Goal: Find specific page/section: Find specific page/section

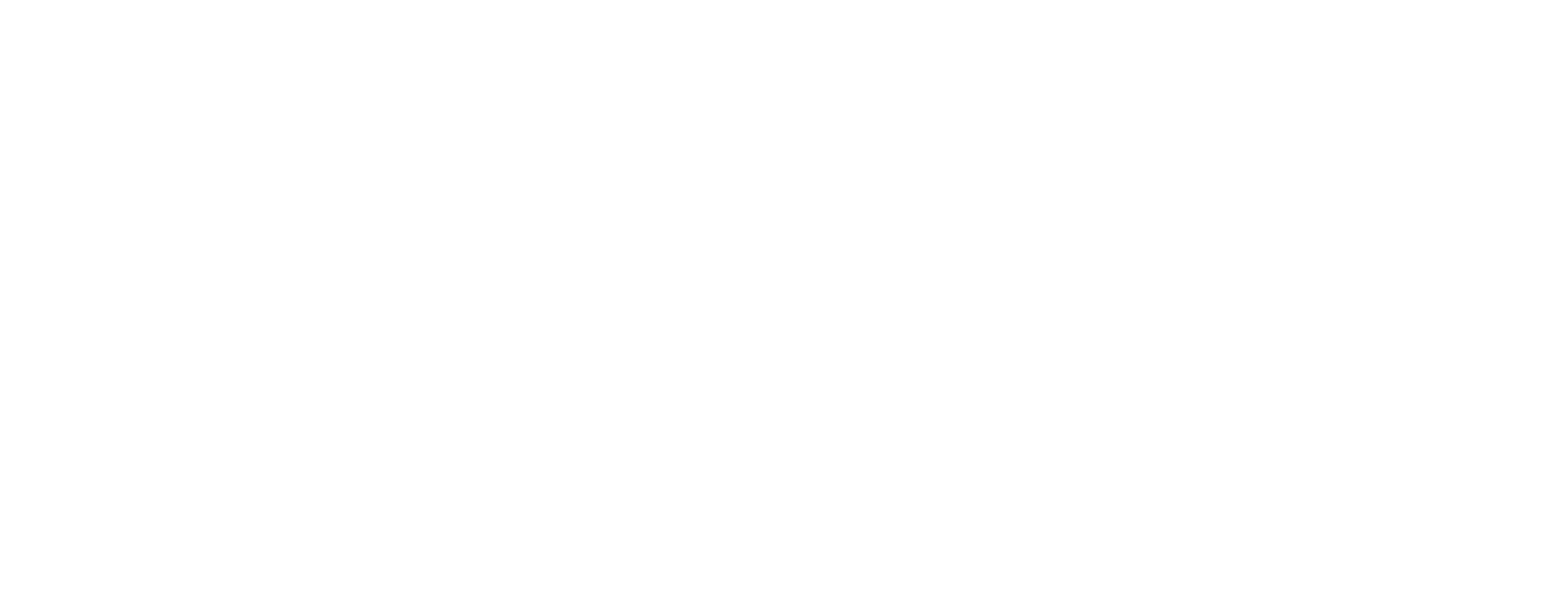
click at [533, 610] on div at bounding box center [784, 308] width 1568 height 616
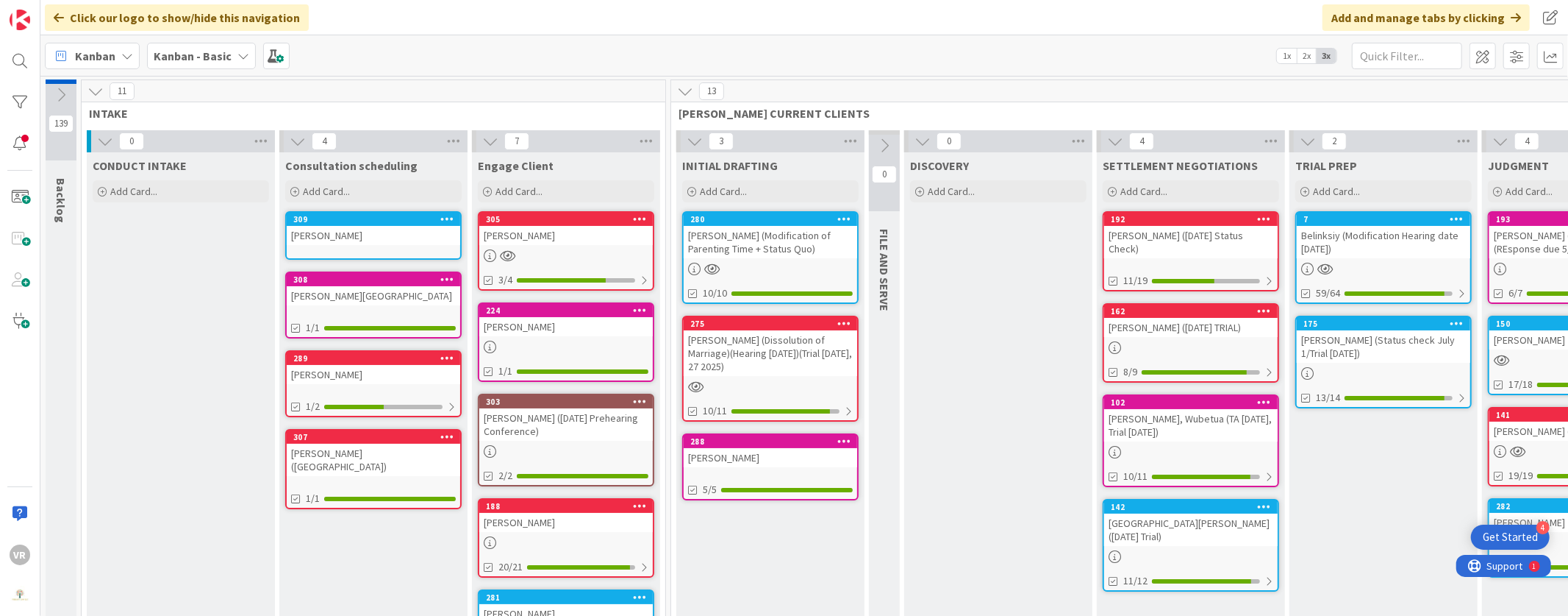
click at [686, 89] on icon at bounding box center [684, 90] width 16 height 16
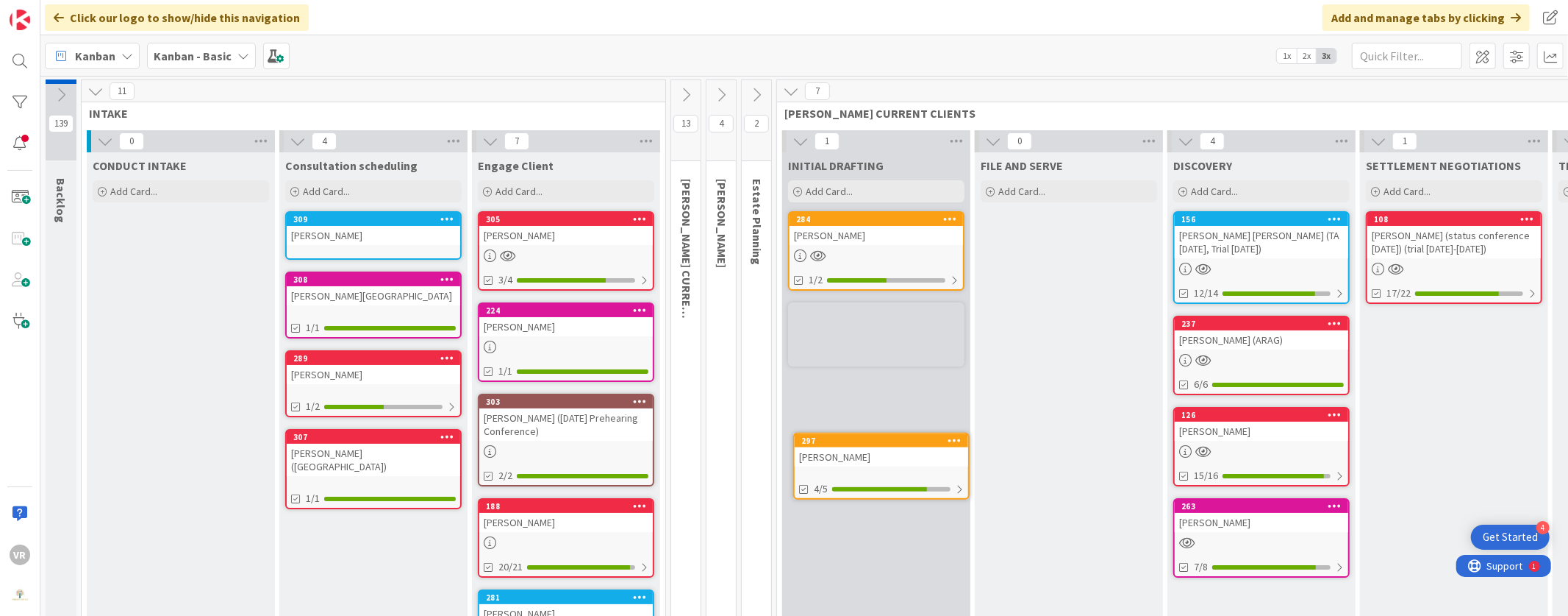
scroll to position [21, 0]
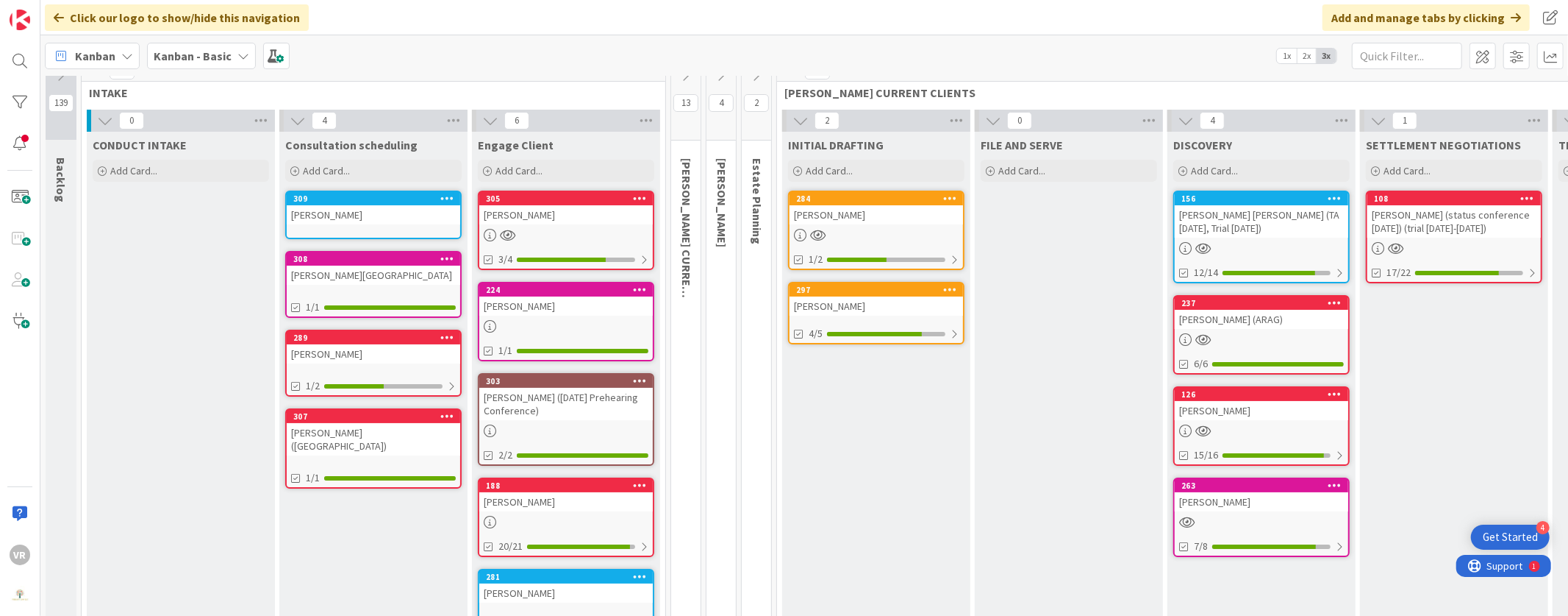
click at [841, 308] on div "[PERSON_NAME]" at bounding box center [876, 306] width 173 height 19
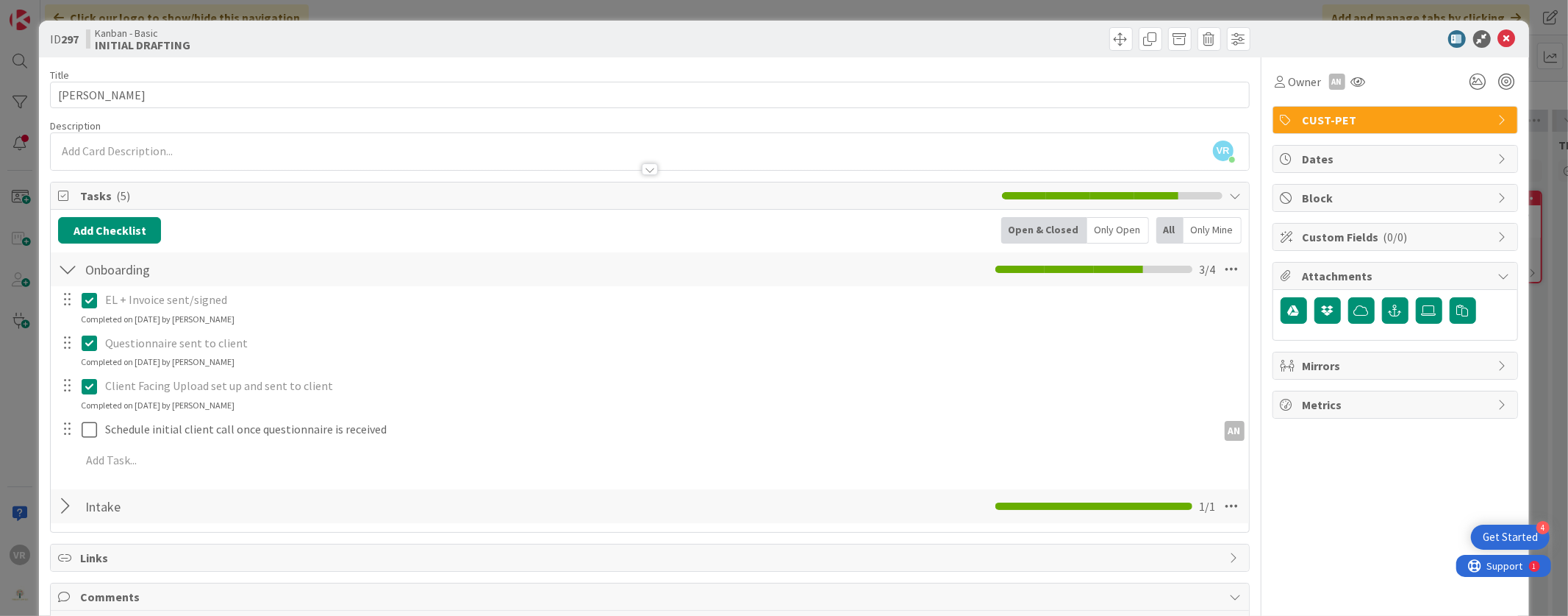
click at [1485, 110] on div "CUST-PET" at bounding box center [1394, 120] width 244 height 26
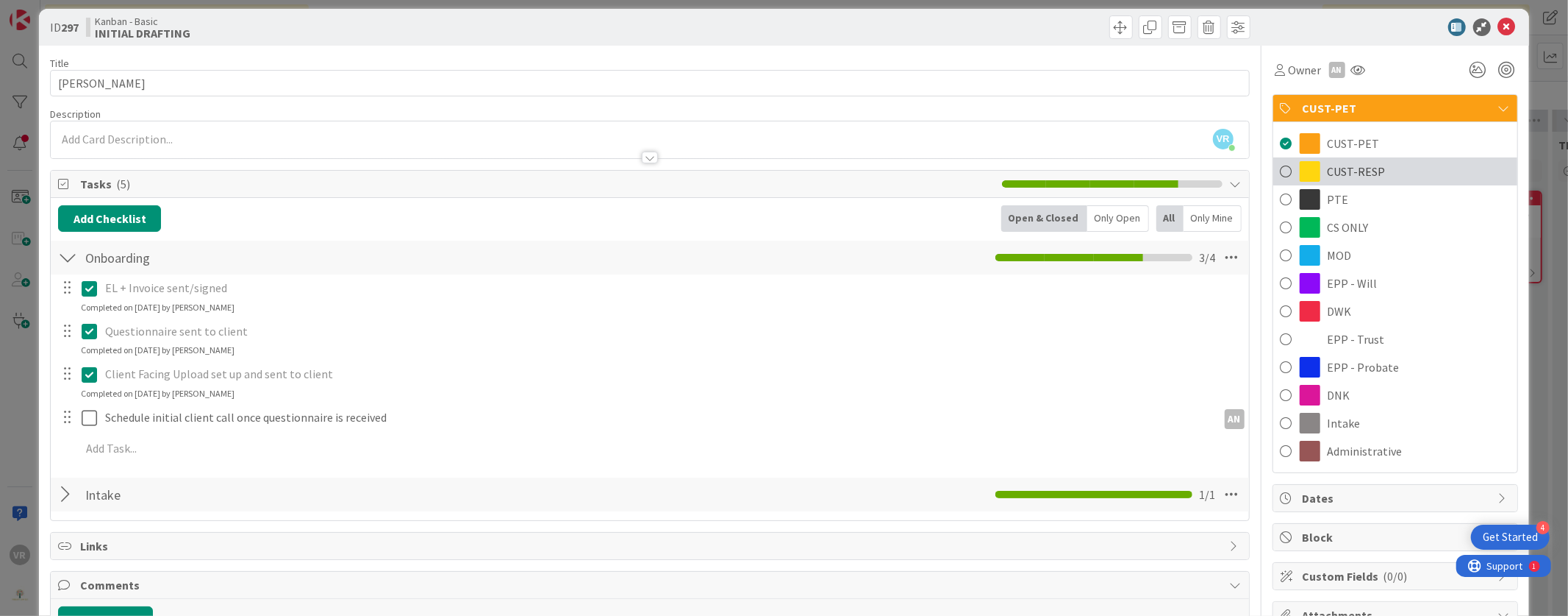
scroll to position [29, 0]
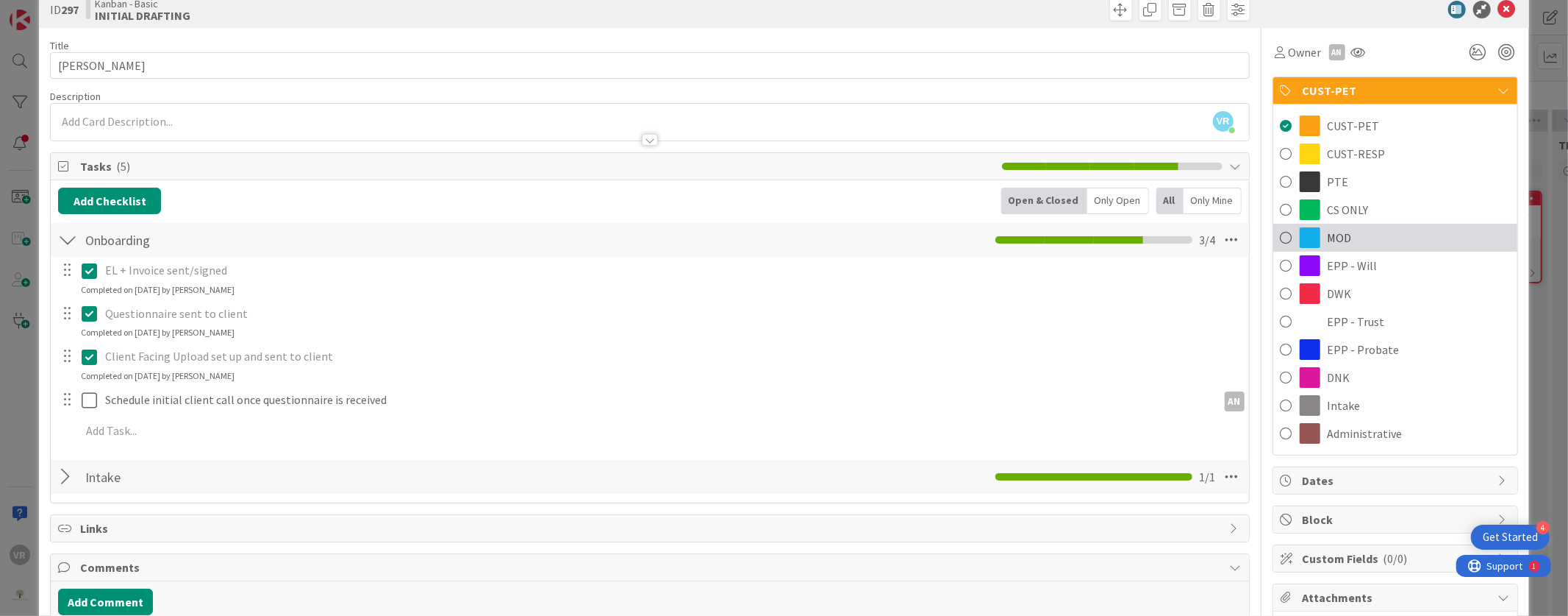
click at [1388, 246] on div "MOD" at bounding box center [1394, 237] width 244 height 28
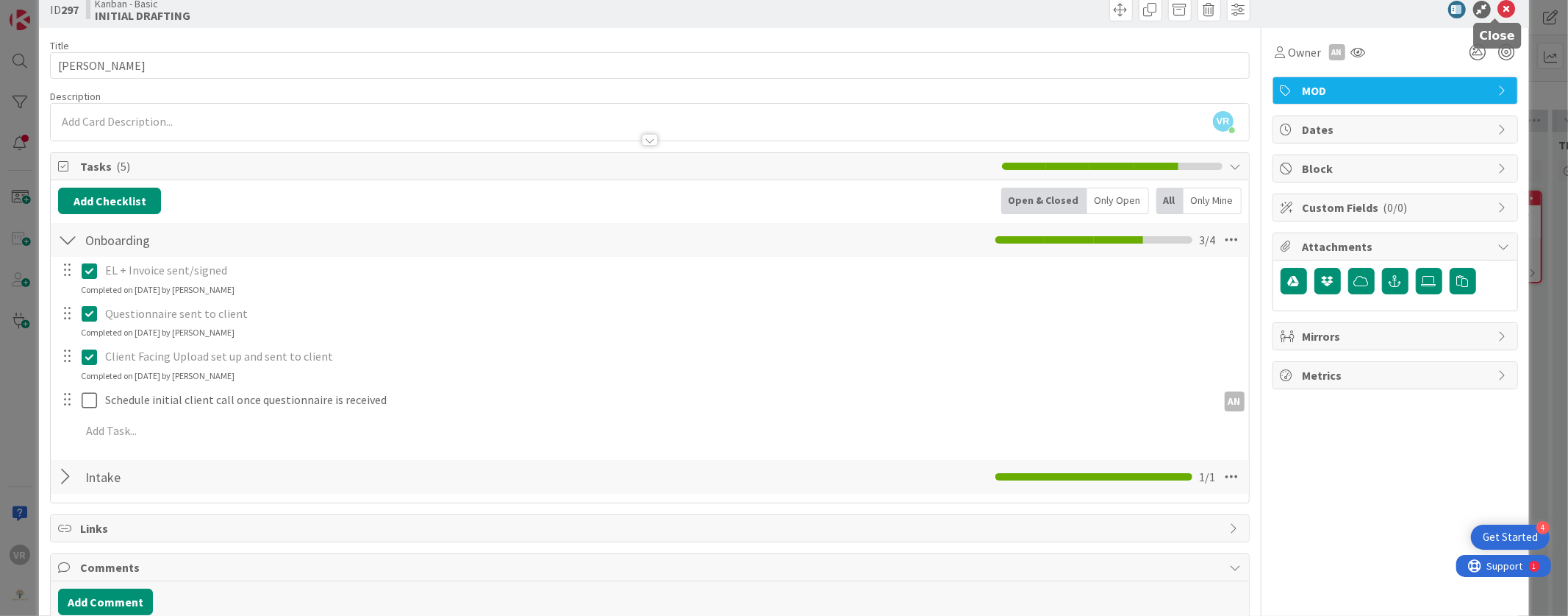
click at [1497, 15] on icon at bounding box center [1506, 9] width 18 height 18
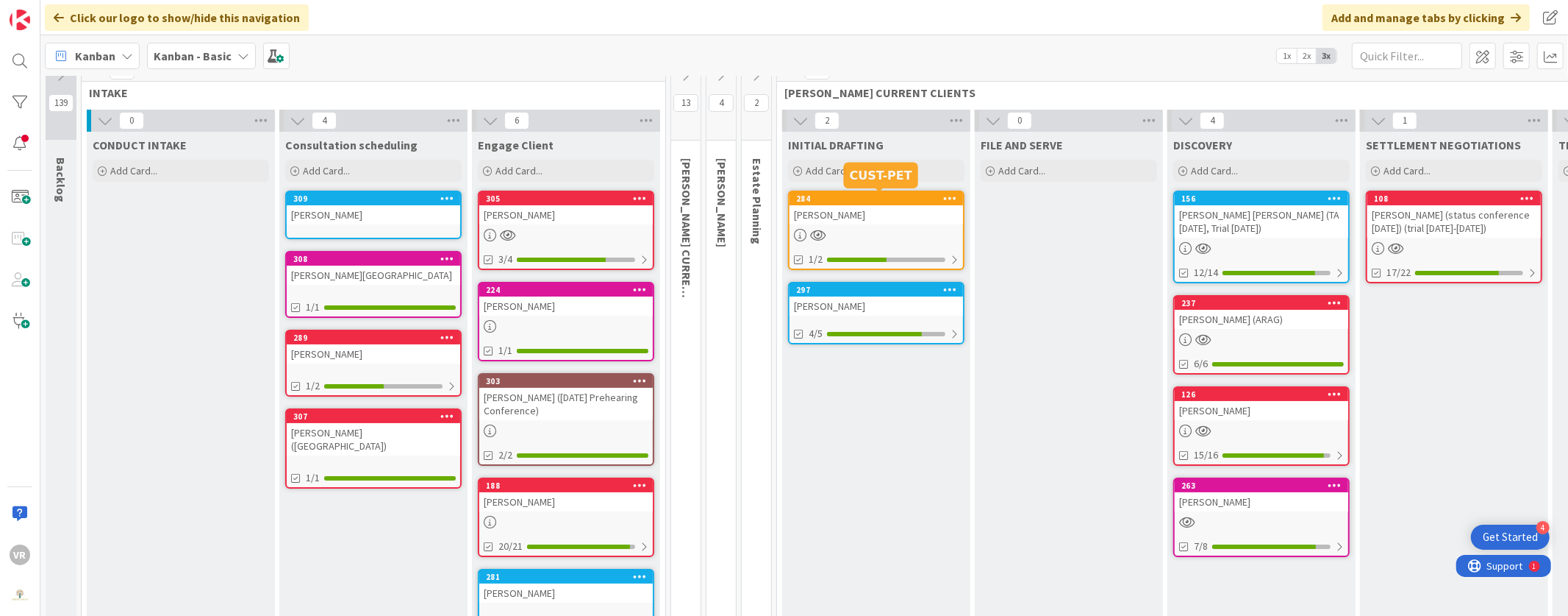
click at [903, 220] on div "[PERSON_NAME]" at bounding box center [876, 215] width 173 height 19
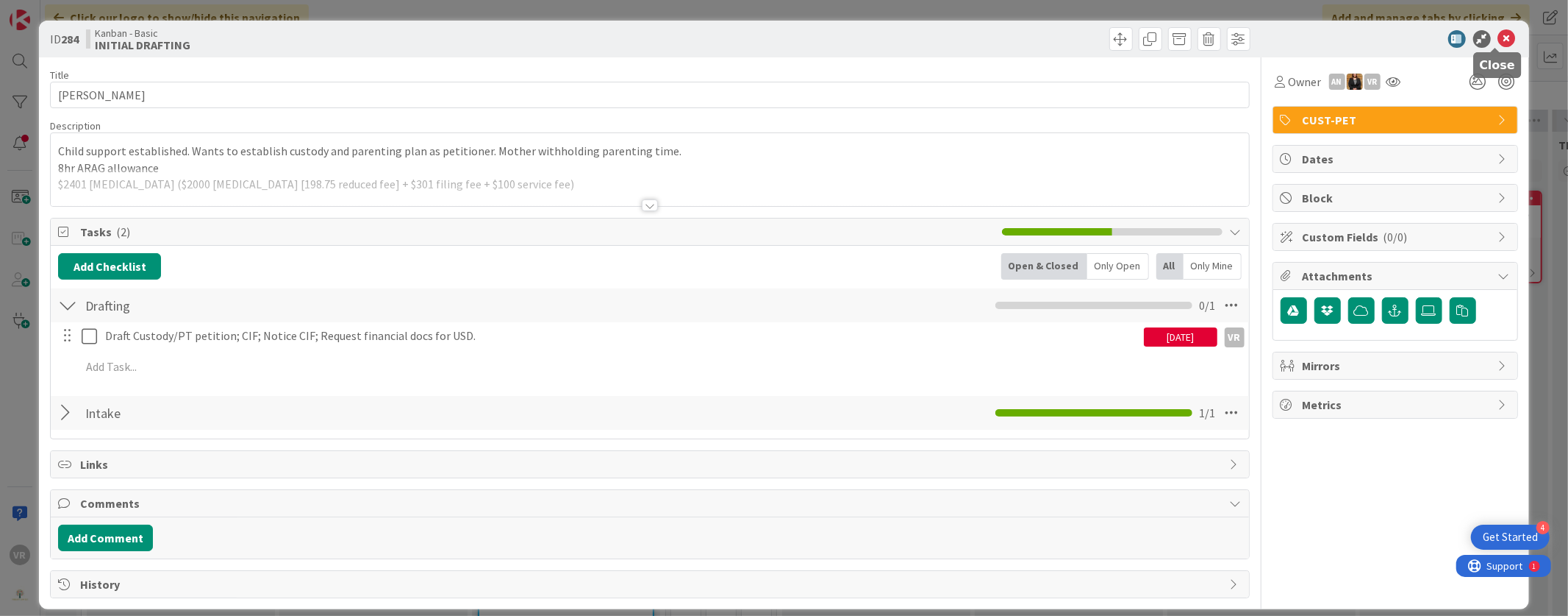
click at [1497, 40] on icon at bounding box center [1506, 39] width 18 height 18
